Goal: Obtain resource: Obtain resource

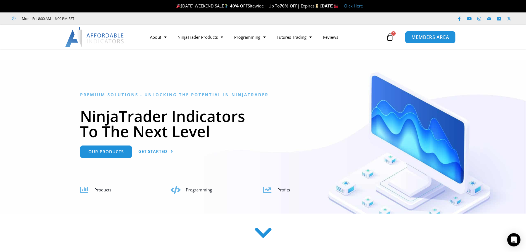
click at [435, 38] on span "MEMBERS AREA" at bounding box center [431, 37] width 38 height 5
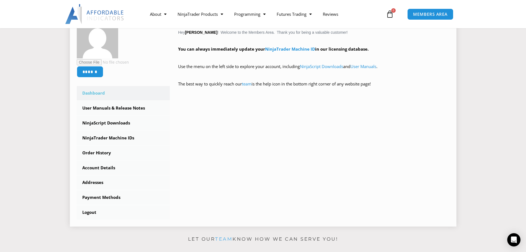
scroll to position [110, 0]
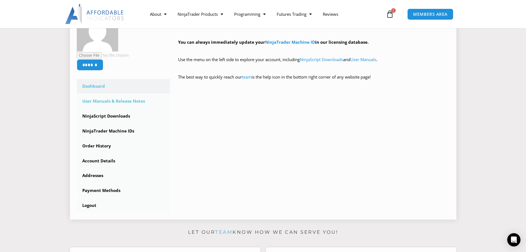
click at [127, 99] on link "User Manuals & Release Notes" at bounding box center [123, 101] width 93 height 14
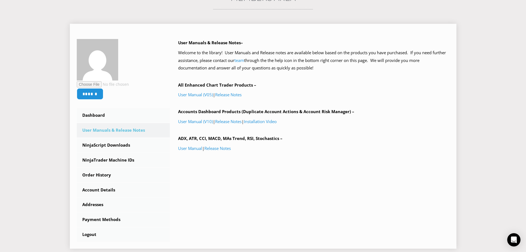
scroll to position [83, 0]
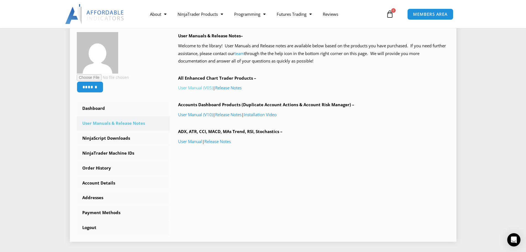
click at [190, 88] on link "User Manual (V05)" at bounding box center [195, 88] width 35 height 6
